Goal: Task Accomplishment & Management: Complete application form

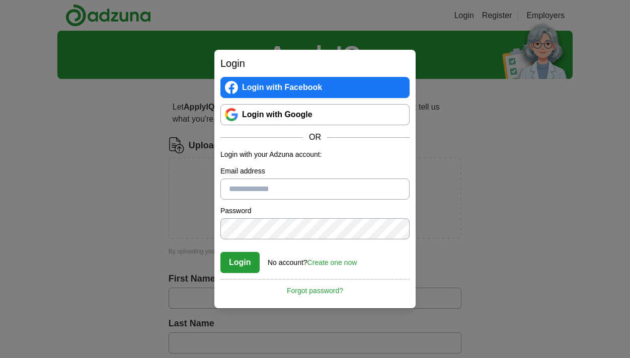
click at [278, 86] on link "Login with Facebook" at bounding box center [314, 87] width 189 height 21
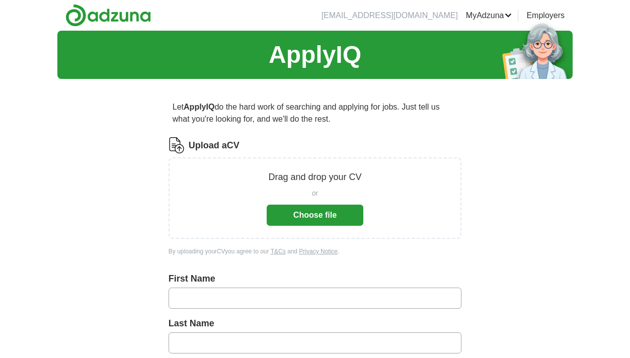
click at [313, 215] on button "Choose file" at bounding box center [315, 215] width 97 height 21
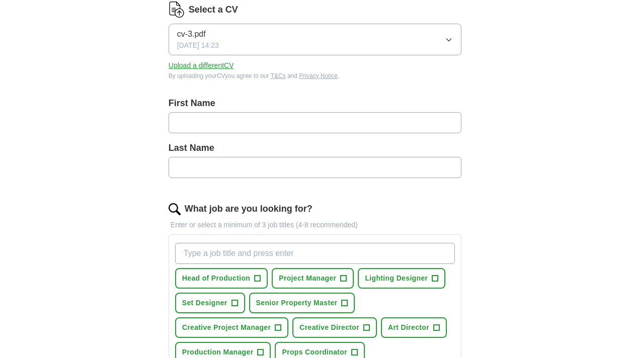
scroll to position [136, 0]
type input "****"
type input "******"
click at [393, 196] on form "Select a CV cv-3.pdf 13/10/2025, 14:23 Upload a different CV By uploading your …" at bounding box center [315, 296] width 293 height 588
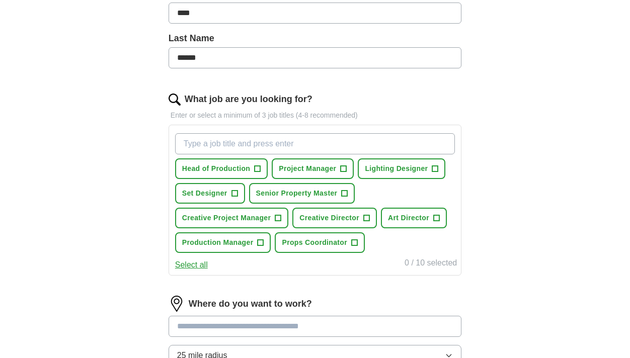
scroll to position [248, 0]
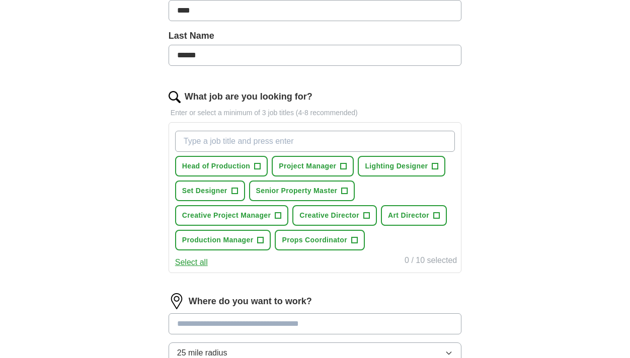
click at [281, 217] on span "+" at bounding box center [278, 216] width 6 height 8
click at [264, 241] on span "+" at bounding box center [261, 240] width 6 height 8
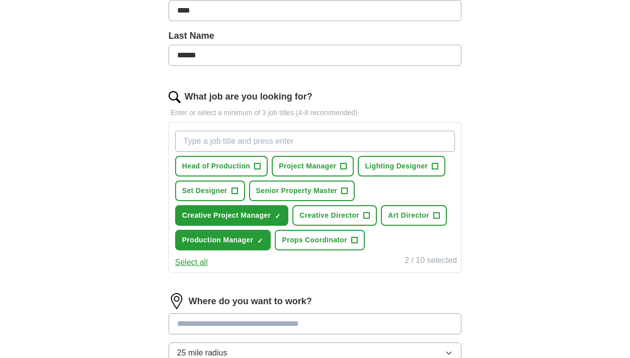
click at [325, 240] on span "Props Coordinator" at bounding box center [314, 240] width 65 height 11
click at [344, 165] on span "+" at bounding box center [344, 166] width 6 height 8
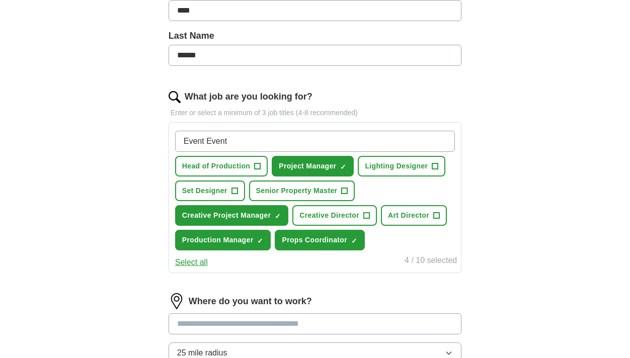
type input "Event Event"
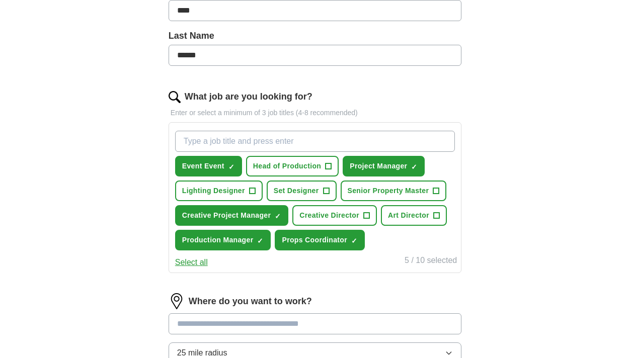
click at [0, 0] on span "×" at bounding box center [0, 0] width 0 height 0
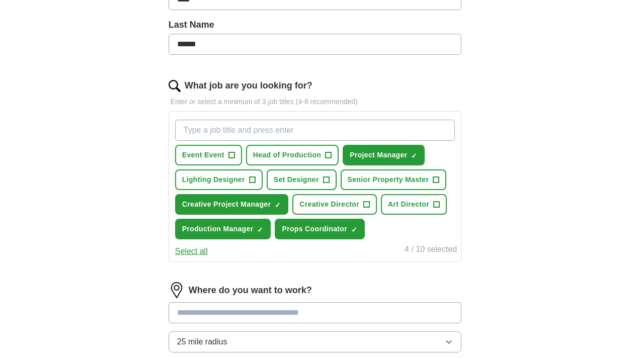
scroll to position [256, 0]
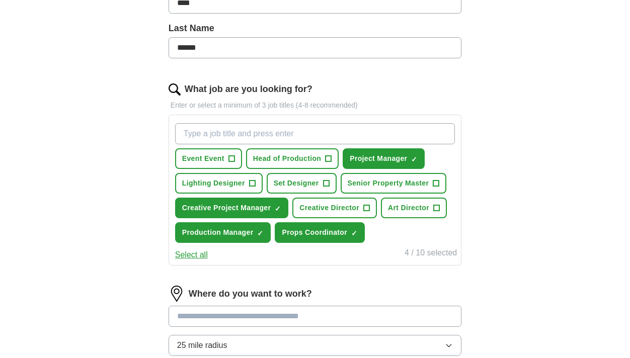
click at [222, 135] on input "What job are you looking for?" at bounding box center [315, 133] width 280 height 21
type input "Event Manager"
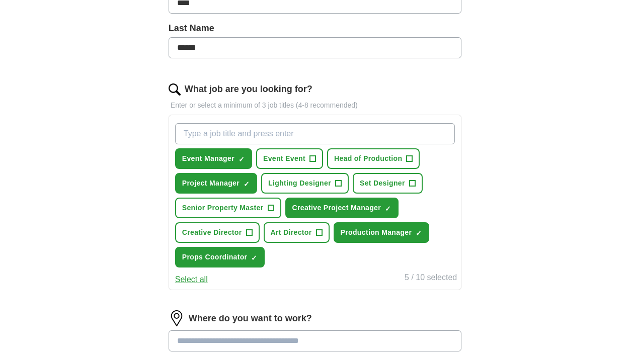
click at [410, 159] on span "+" at bounding box center [409, 159] width 6 height 8
click at [249, 208] on span "Senior Property Master" at bounding box center [222, 208] width 81 height 11
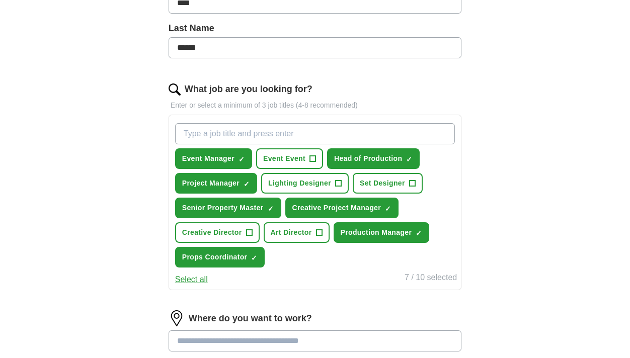
click at [233, 235] on span "Creative Director" at bounding box center [212, 232] width 60 height 11
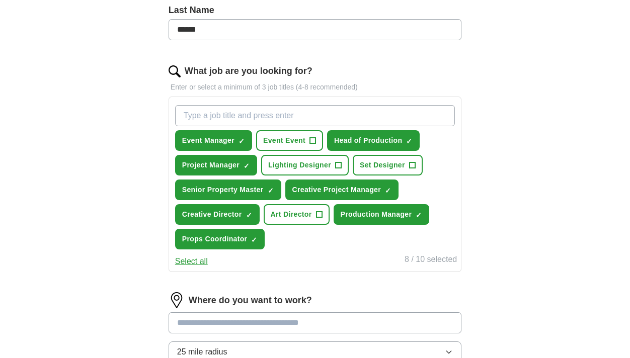
scroll to position [275, 0]
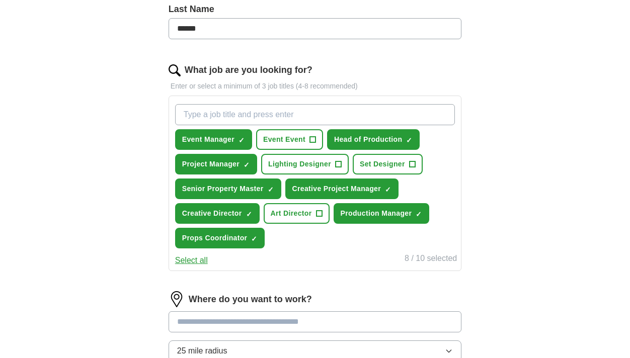
click at [238, 114] on input "What job are you looking for?" at bounding box center [315, 114] width 280 height 21
type input "S"
type input "Event Site Manager"
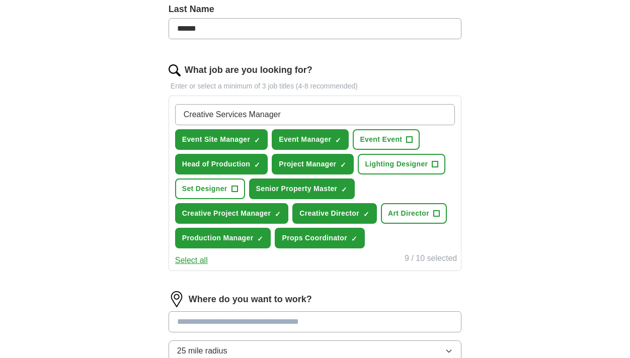
type input "Creative Services Manager"
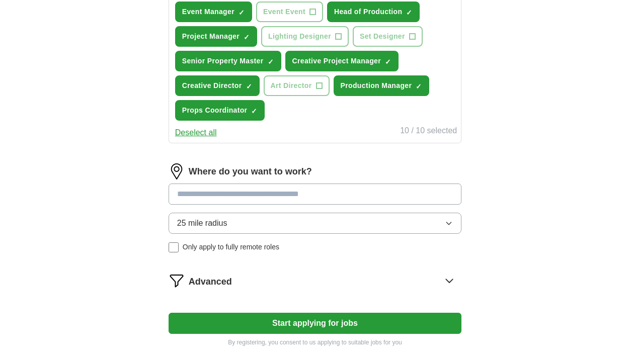
scroll to position [436, 0]
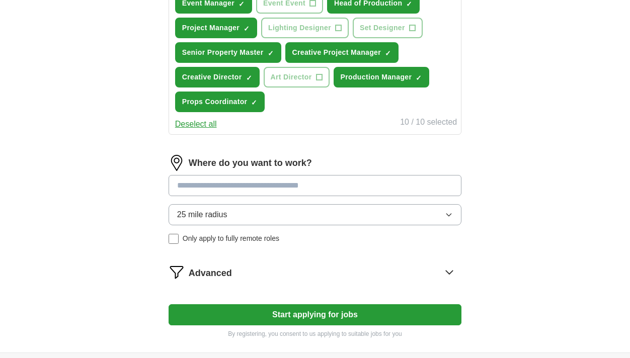
click at [279, 189] on input at bounding box center [315, 185] width 293 height 21
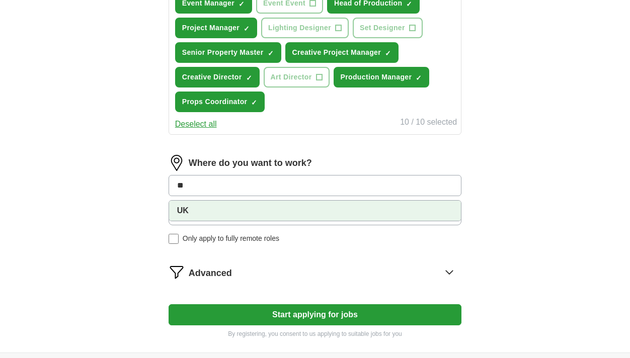
click at [262, 214] on li "UK" at bounding box center [315, 211] width 292 height 20
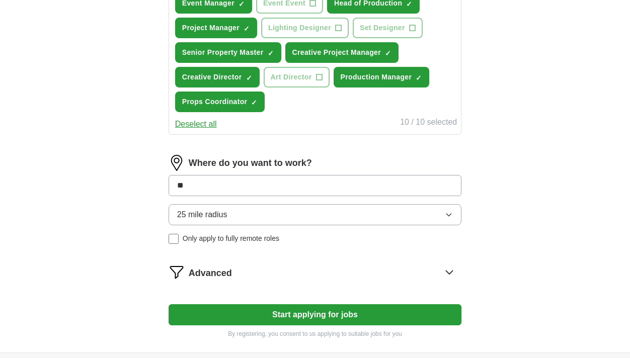
click at [269, 214] on div "Where do you want to work? ** 25 mile radius Only apply to fully remote roles" at bounding box center [315, 203] width 293 height 97
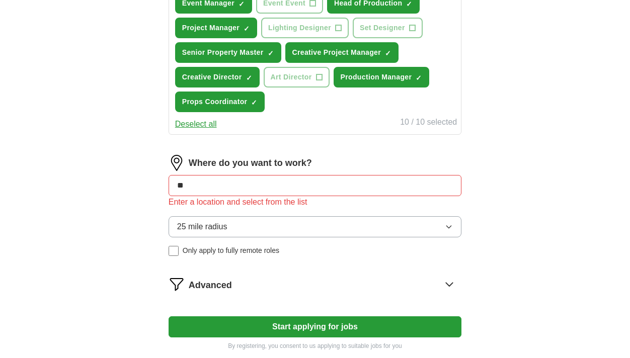
scroll to position [442, 0]
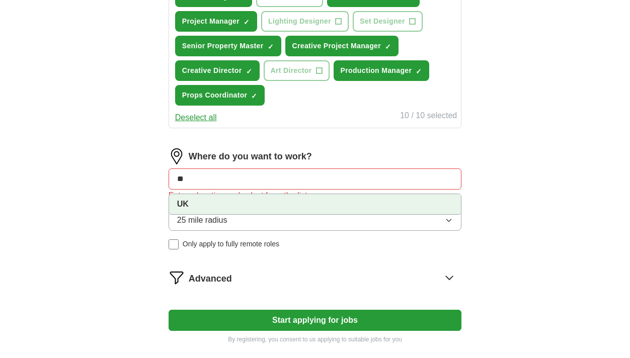
click at [294, 176] on input "**" at bounding box center [315, 179] width 293 height 21
click at [176, 203] on li "UK" at bounding box center [315, 204] width 292 height 20
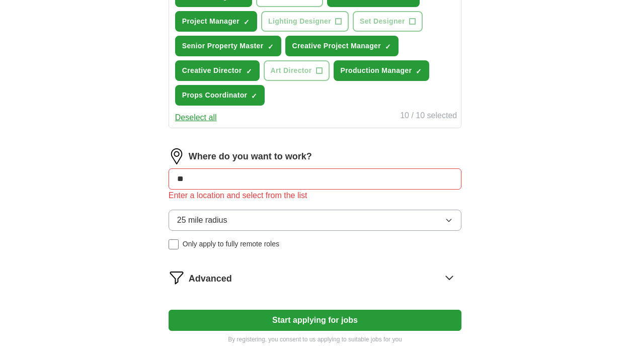
type input "*"
type input "*****"
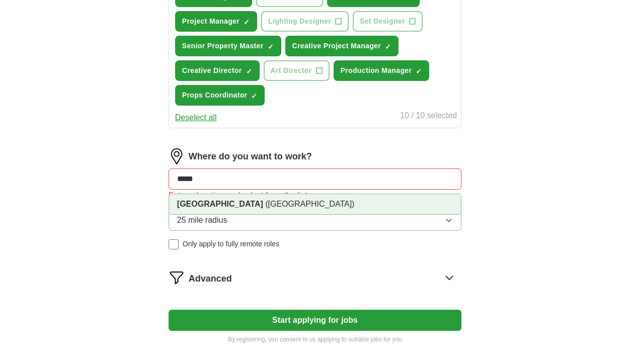
click at [265, 204] on span "(Eastern England)" at bounding box center [309, 204] width 89 height 9
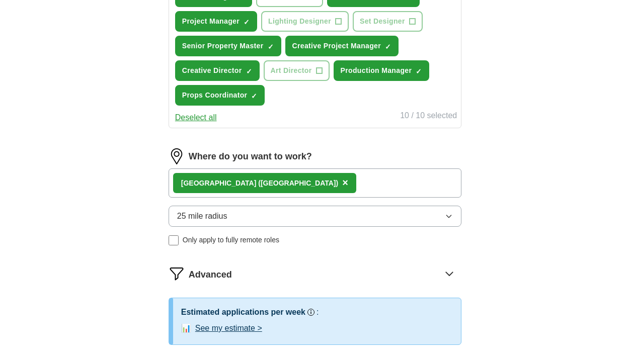
click at [224, 208] on button "25 mile radius" at bounding box center [315, 216] width 293 height 21
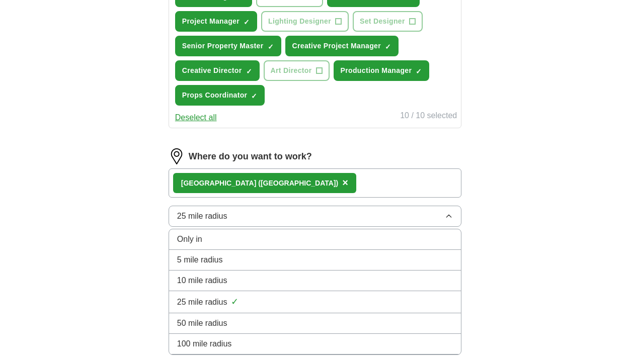
click at [229, 346] on span "100 mile radius" at bounding box center [204, 344] width 55 height 12
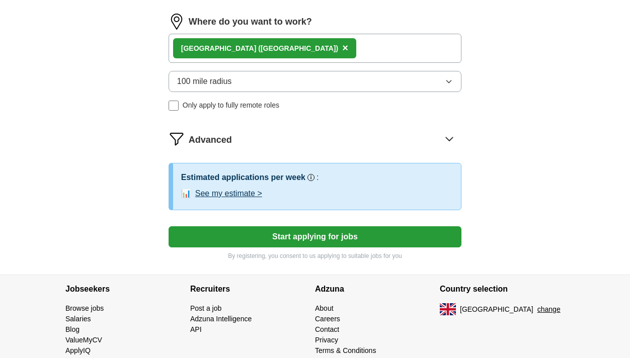
scroll to position [578, 0]
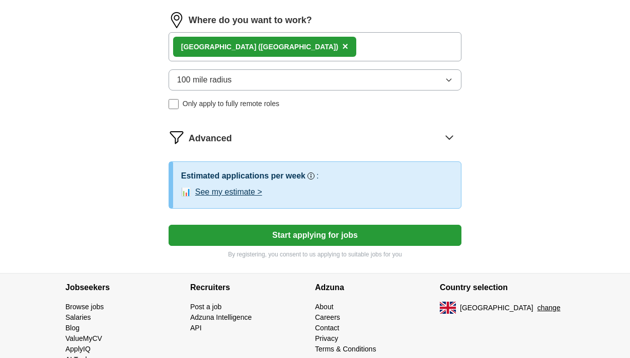
click at [226, 192] on button "See my estimate >" at bounding box center [228, 192] width 67 height 12
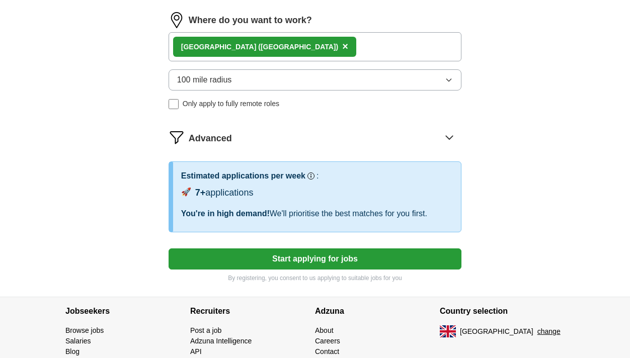
click at [301, 258] on button "Start applying for jobs" at bounding box center [315, 258] width 293 height 21
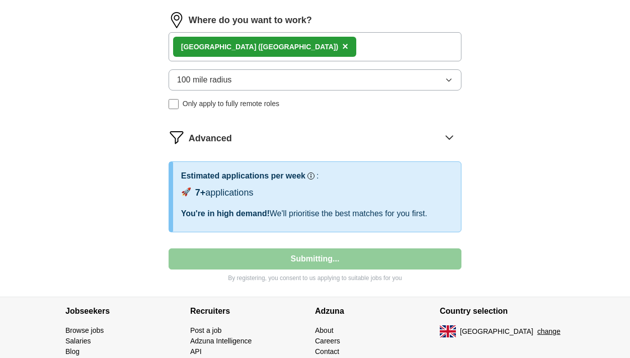
select select "**"
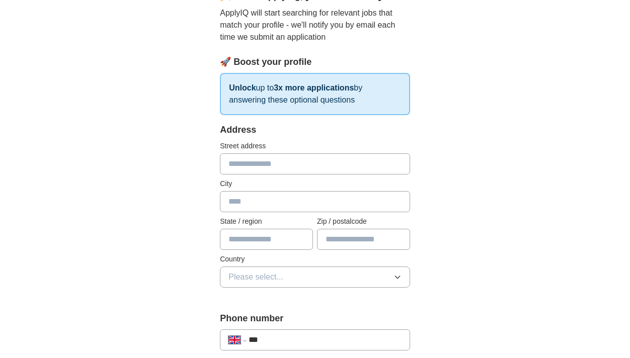
scroll to position [110, 0]
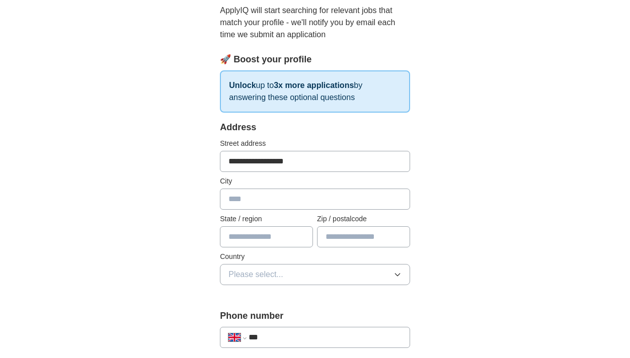
type input "**********"
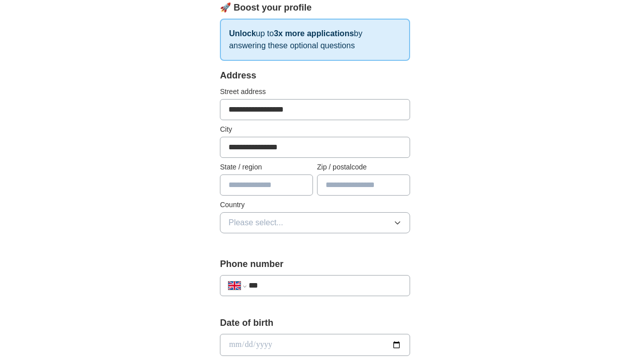
scroll to position [201, 0]
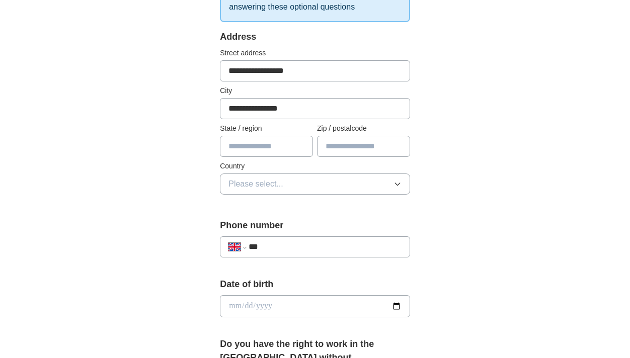
type input "**********"
type input "*****"
type input "*******"
click at [298, 183] on button "Please select..." at bounding box center [315, 184] width 190 height 21
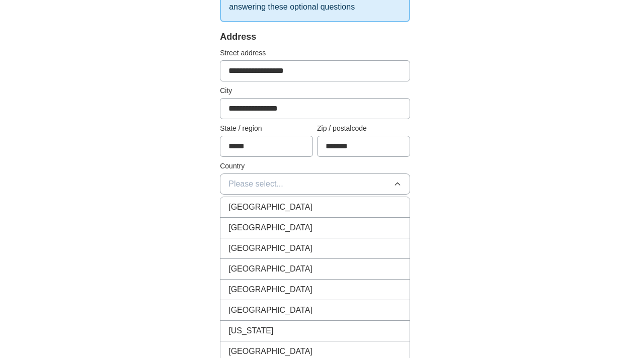
click at [292, 205] on div "[GEOGRAPHIC_DATA]" at bounding box center [314, 207] width 173 height 12
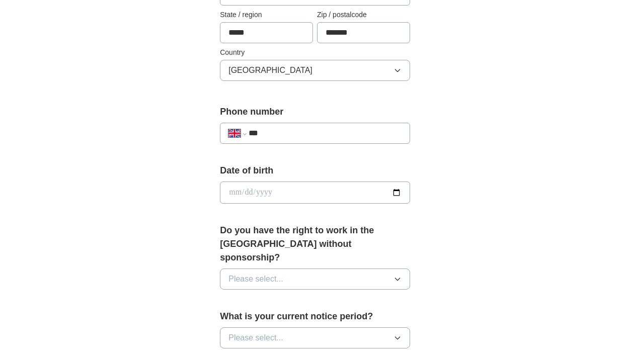
scroll to position [316, 0]
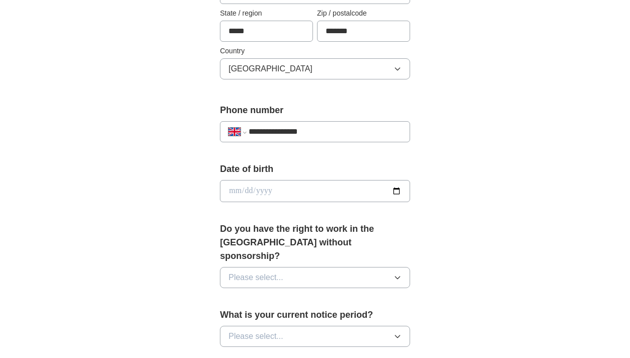
type input "**********"
click at [296, 201] on input "date" at bounding box center [315, 191] width 190 height 22
type input "**********"
click at [409, 220] on form "**********" at bounding box center [315, 280] width 190 height 731
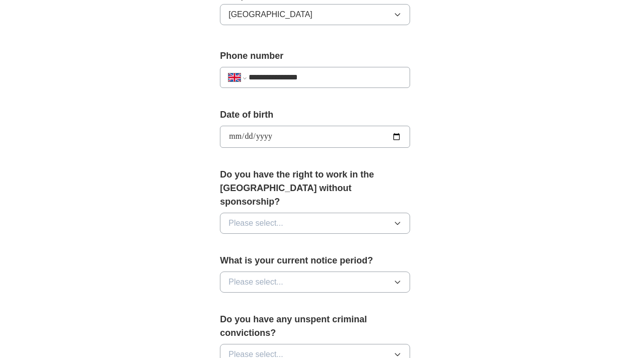
scroll to position [375, 0]
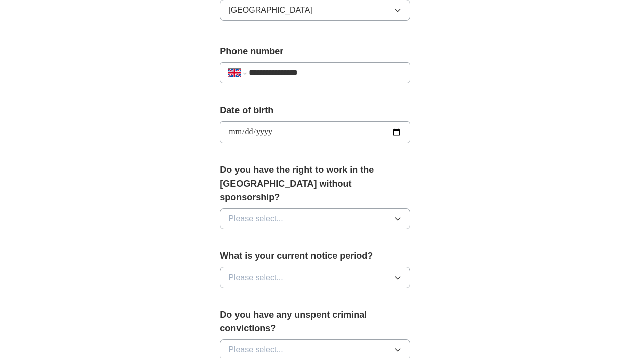
click at [352, 208] on button "Please select..." at bounding box center [315, 218] width 190 height 21
click at [328, 236] on div "Yes" at bounding box center [314, 242] width 173 height 12
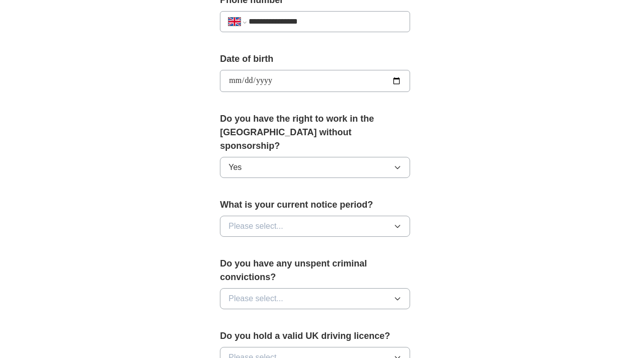
scroll to position [456, 0]
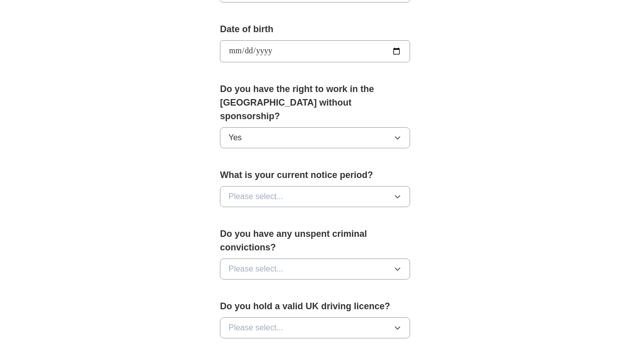
click at [308, 186] on button "Please select..." at bounding box center [315, 196] width 190 height 21
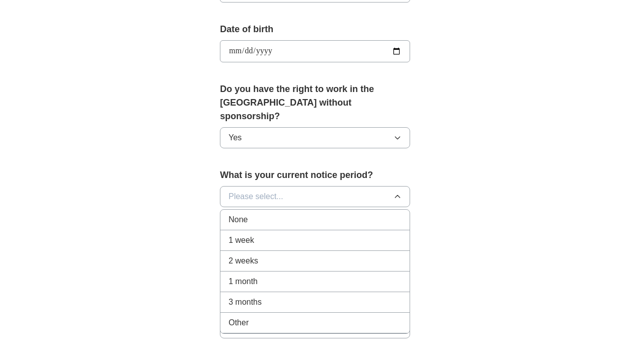
click at [305, 255] on div "2 weeks" at bounding box center [314, 261] width 173 height 12
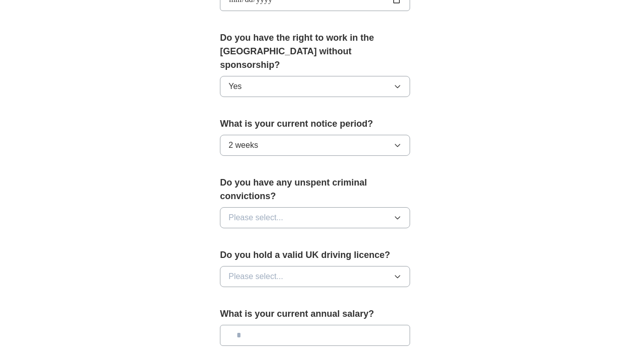
scroll to position [538, 0]
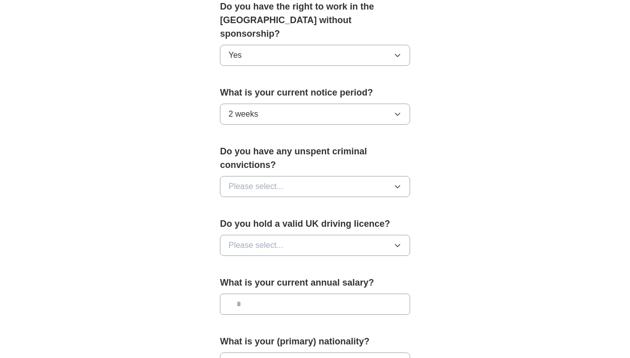
click at [285, 176] on button "Please select..." at bounding box center [315, 186] width 190 height 21
click at [279, 224] on div "No" at bounding box center [314, 230] width 173 height 12
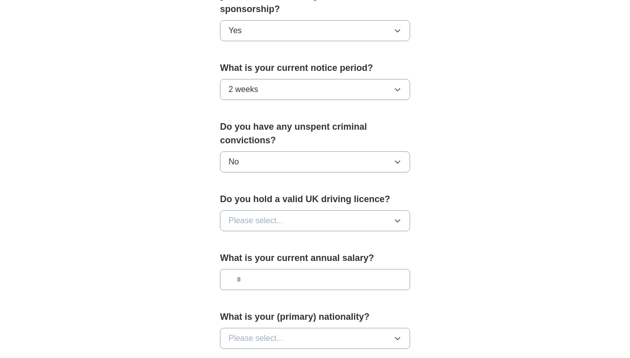
scroll to position [581, 0]
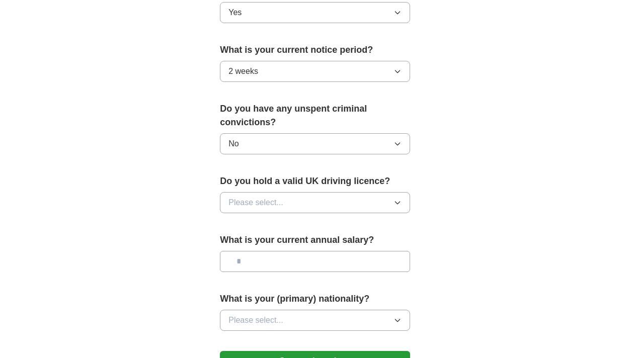
click at [272, 197] on span "Please select..." at bounding box center [255, 203] width 55 height 12
click at [269, 220] on div "Yes" at bounding box center [314, 226] width 173 height 12
click at [279, 257] on input "text" at bounding box center [315, 261] width 190 height 21
type input "*******"
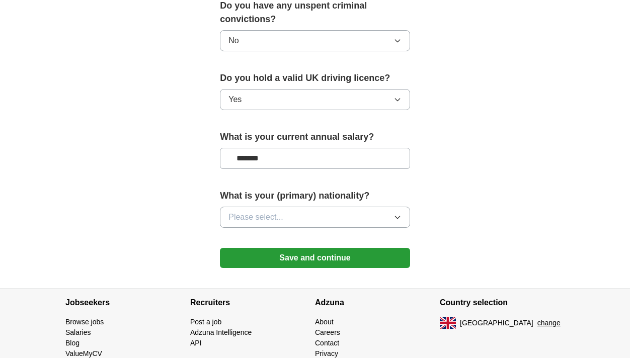
scroll to position [694, 0]
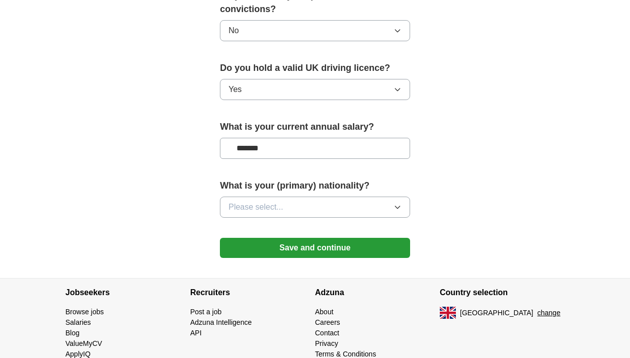
click at [316, 197] on button "Please select..." at bounding box center [315, 207] width 190 height 21
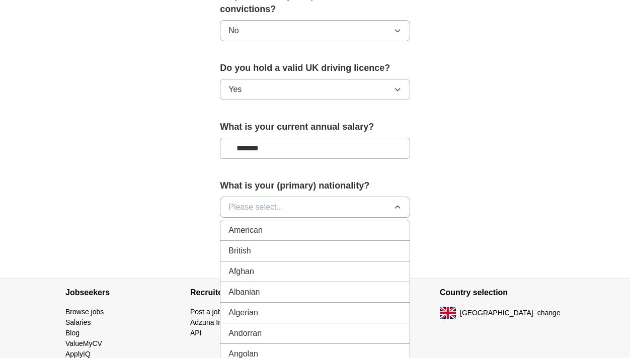
click at [296, 245] on div "British" at bounding box center [314, 251] width 173 height 12
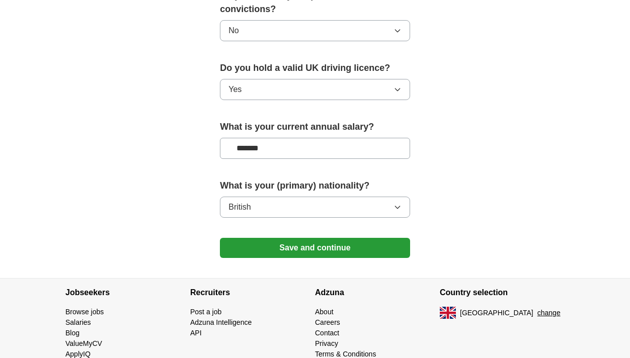
click at [302, 238] on button "Save and continue" at bounding box center [315, 248] width 190 height 20
